Goal: Information Seeking & Learning: Learn about a topic

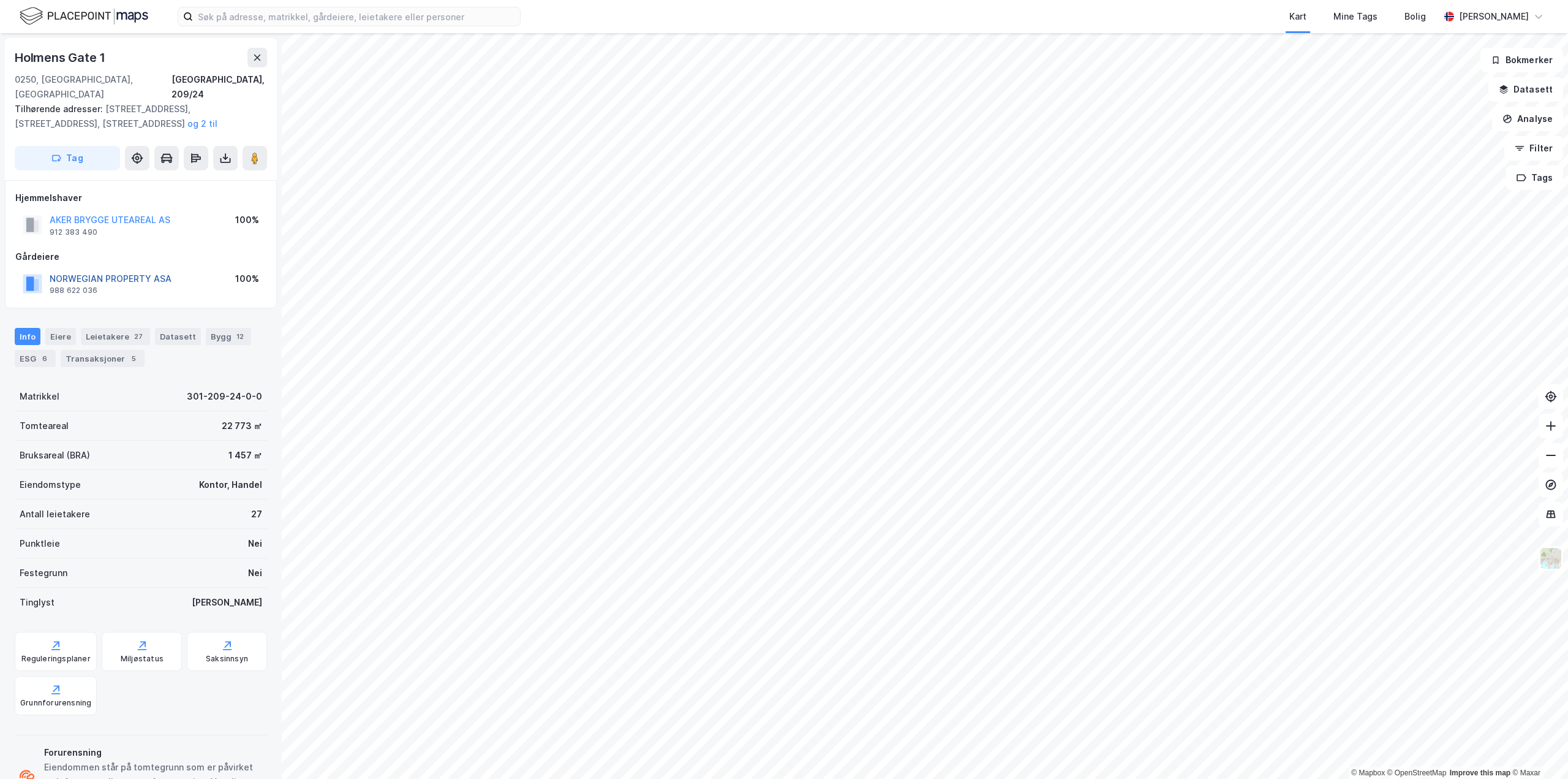
click at [0, 0] on button "NORWEGIAN PROPERTY ASA" at bounding box center [0, 0] width 0 height 0
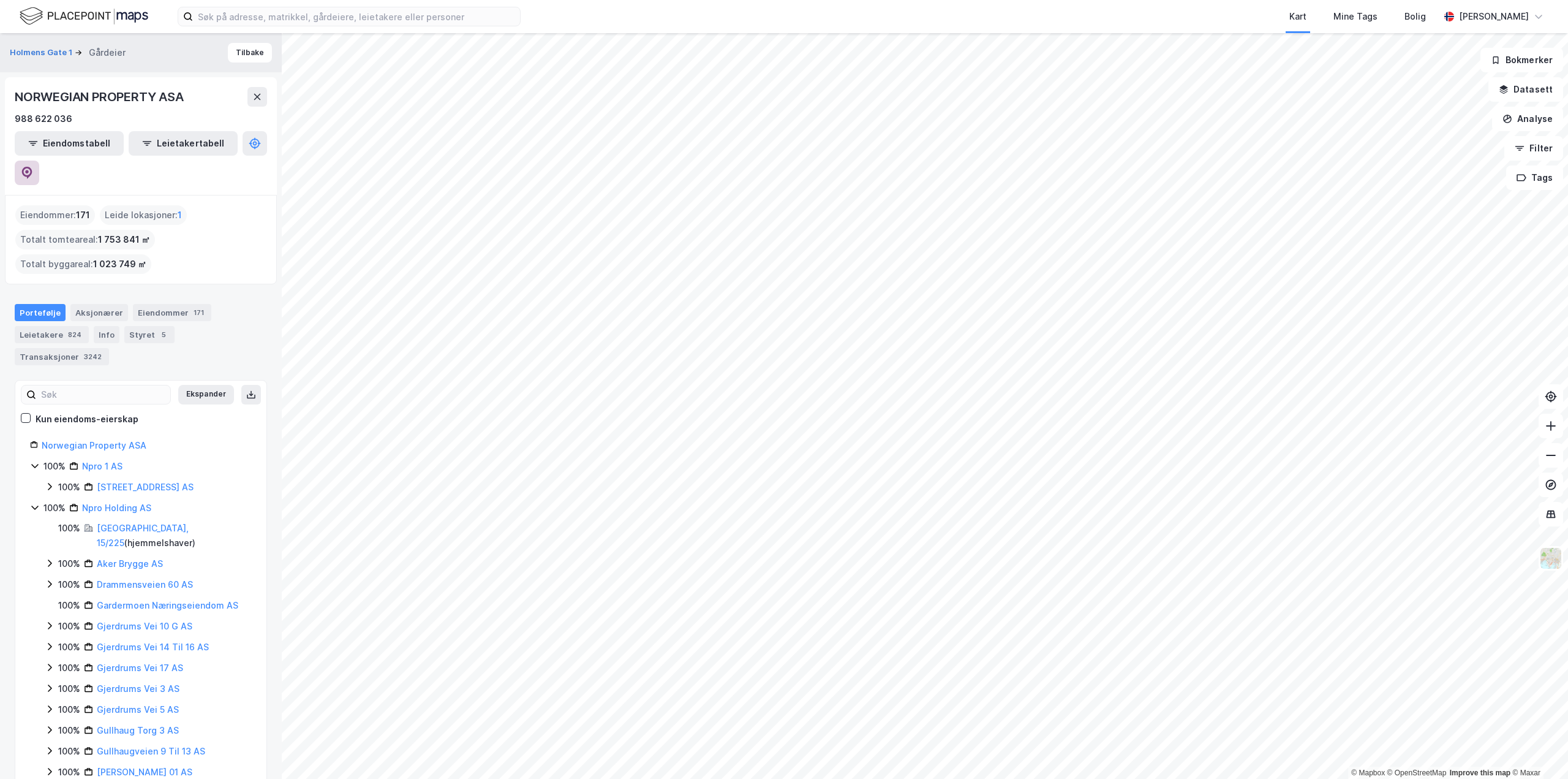
click at [33, 166] on icon at bounding box center [26, 172] width 13 height 13
click at [255, 97] on icon at bounding box center [258, 97] width 10 height 10
